Goal: Find specific page/section: Find specific page/section

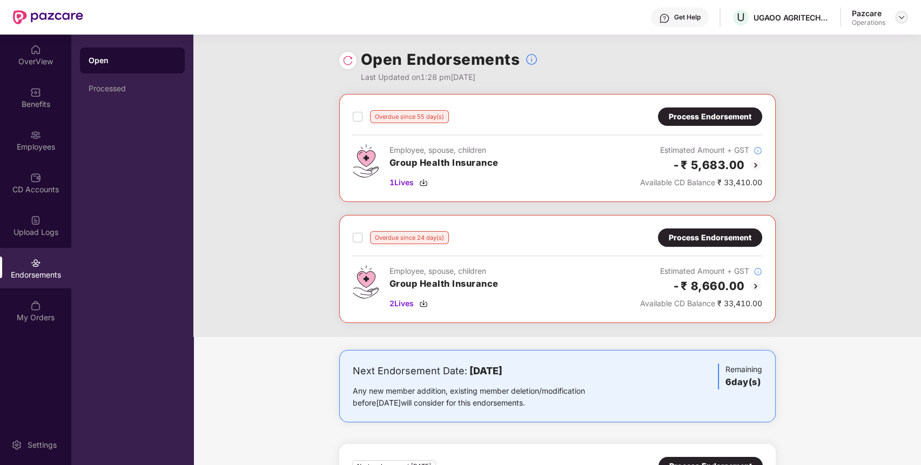
click at [904, 19] on img at bounding box center [902, 17] width 9 height 9
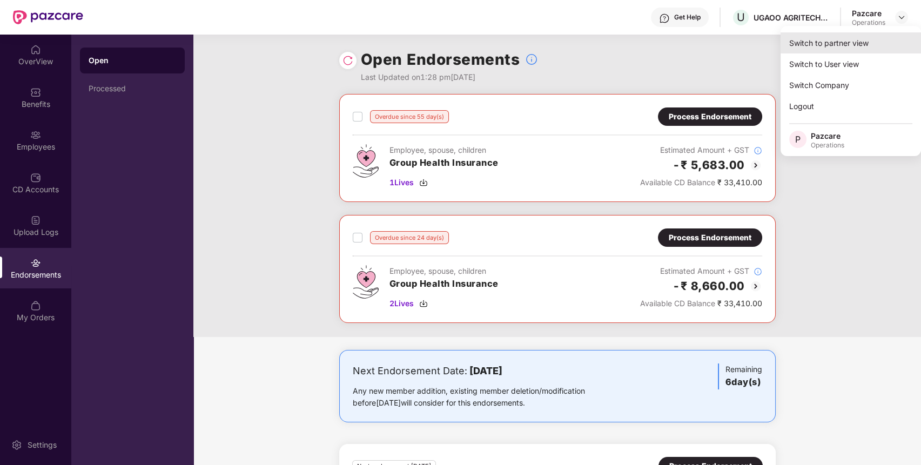
click at [886, 36] on div "Switch to partner view" at bounding box center [851, 42] width 141 height 21
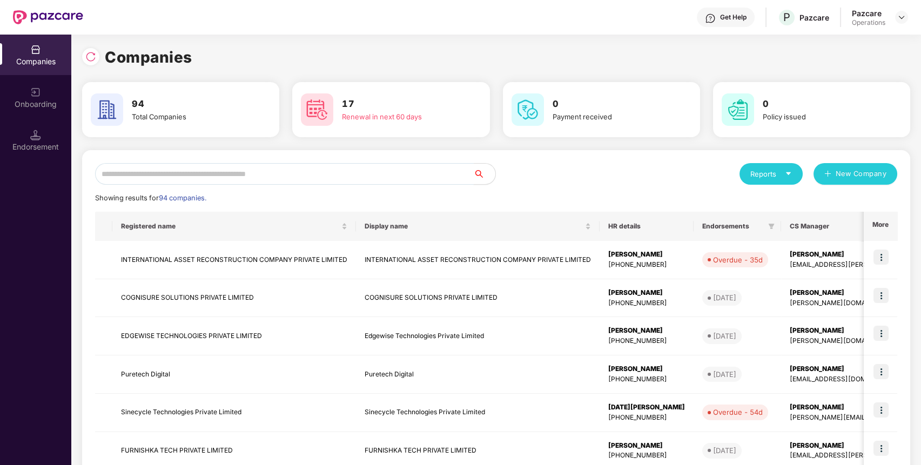
click at [429, 175] on input "text" at bounding box center [284, 174] width 379 height 22
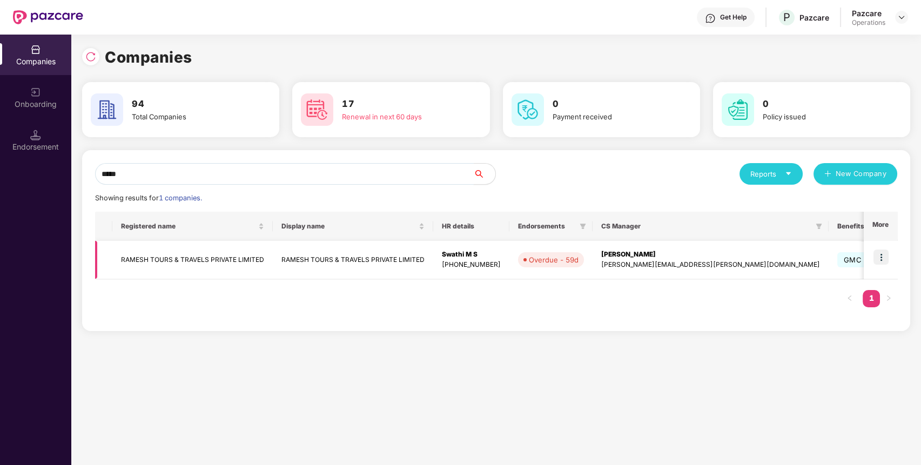
type input "*****"
click at [243, 258] on td "RAMESH TOURS & TRAVELS PRIVATE LIMITED" at bounding box center [192, 260] width 160 height 38
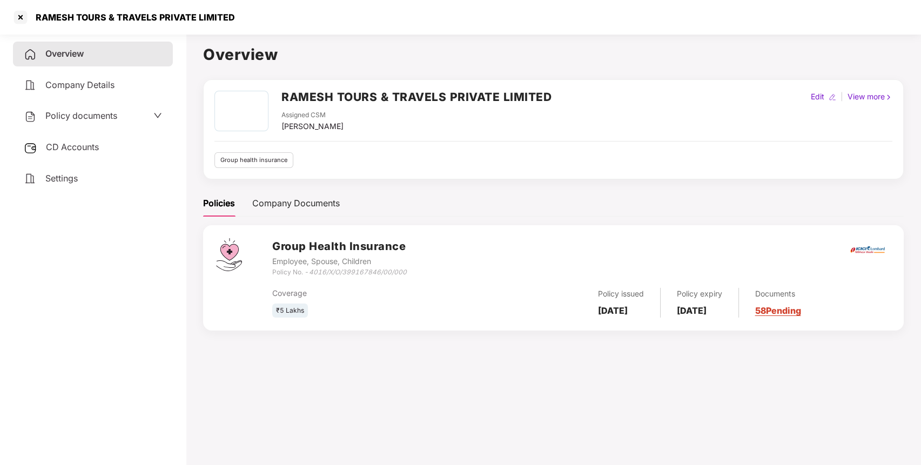
click at [63, 149] on span "CD Accounts" at bounding box center [72, 147] width 53 height 11
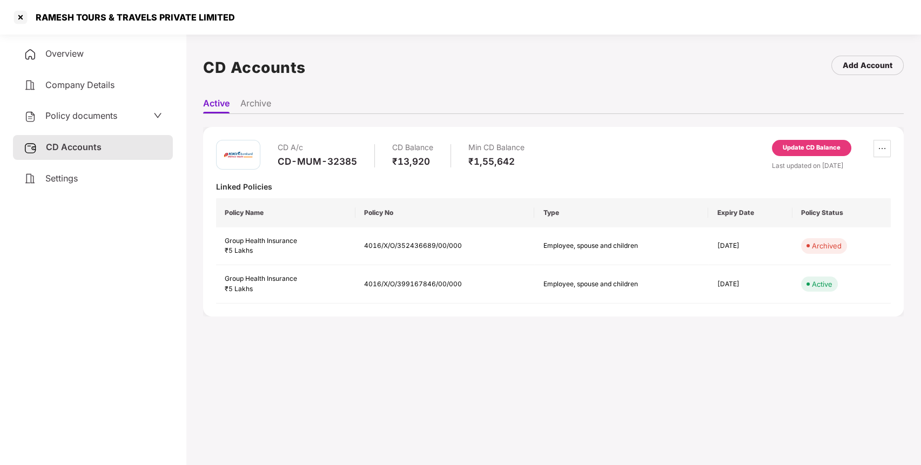
click at [324, 161] on div "CD-MUM-32385" at bounding box center [317, 162] width 79 height 12
copy div "CD-MUM-32385"
